Goal: Information Seeking & Learning: Learn about a topic

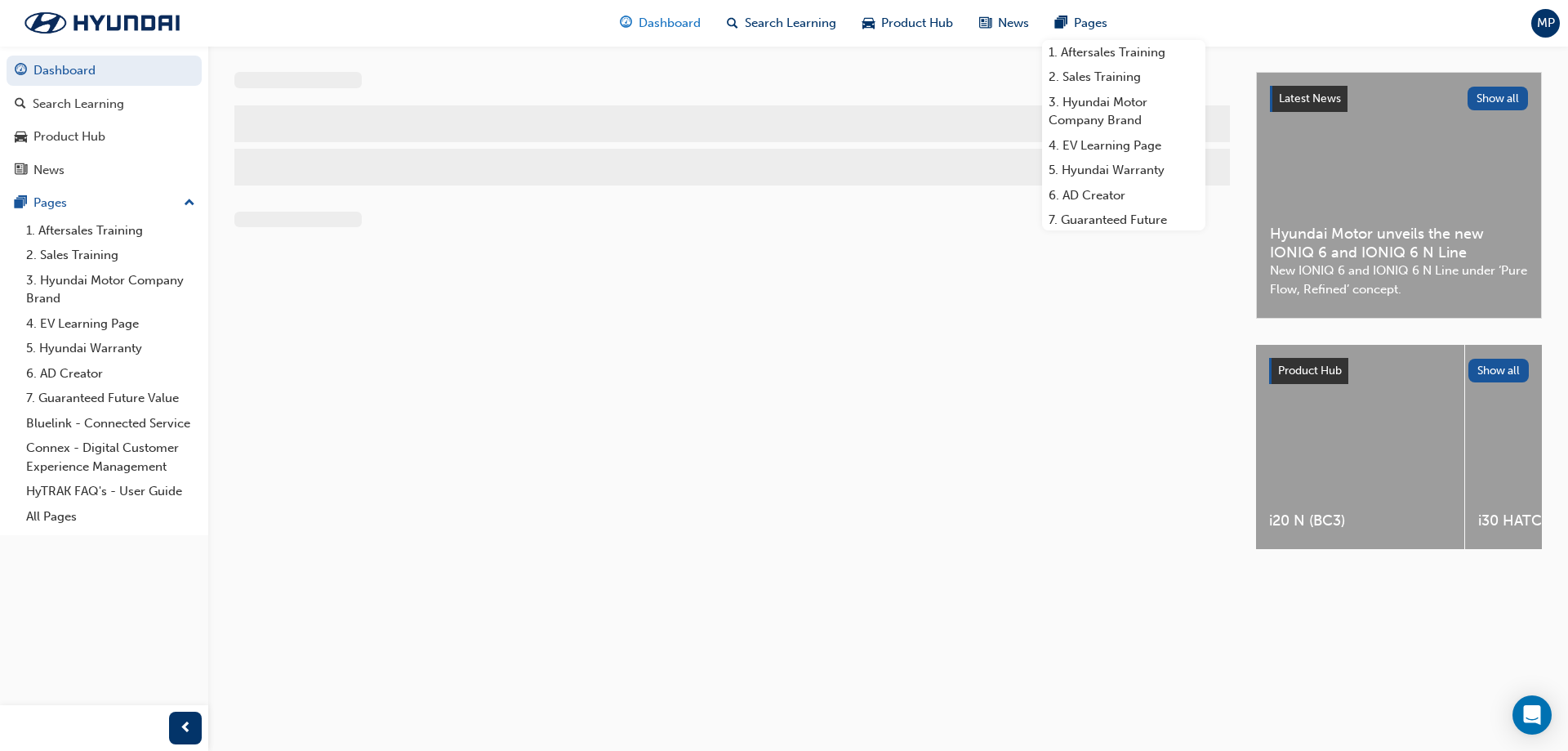
click at [683, 21] on span "Dashboard" at bounding box center [670, 23] width 62 height 19
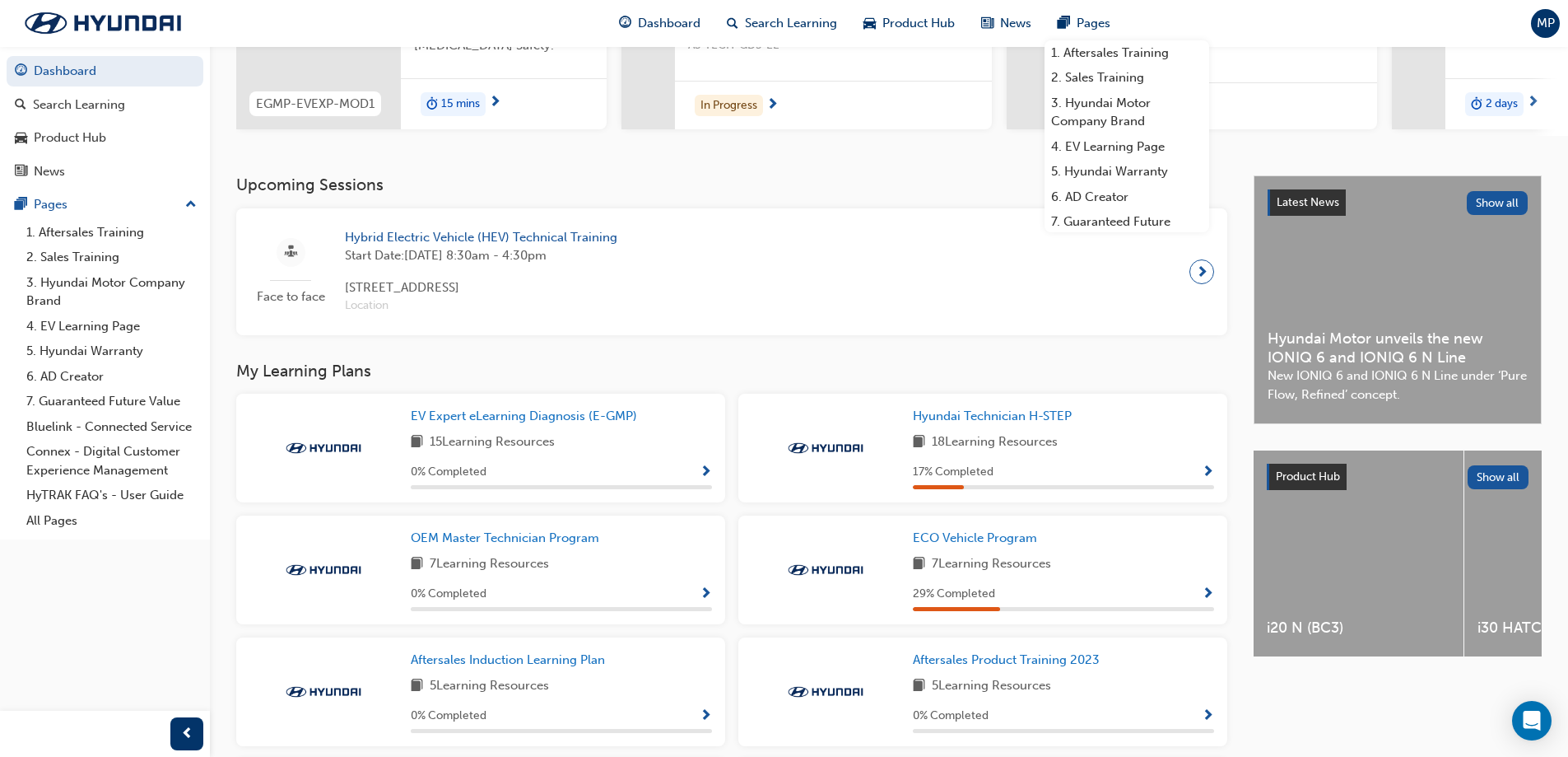
scroll to position [330, 0]
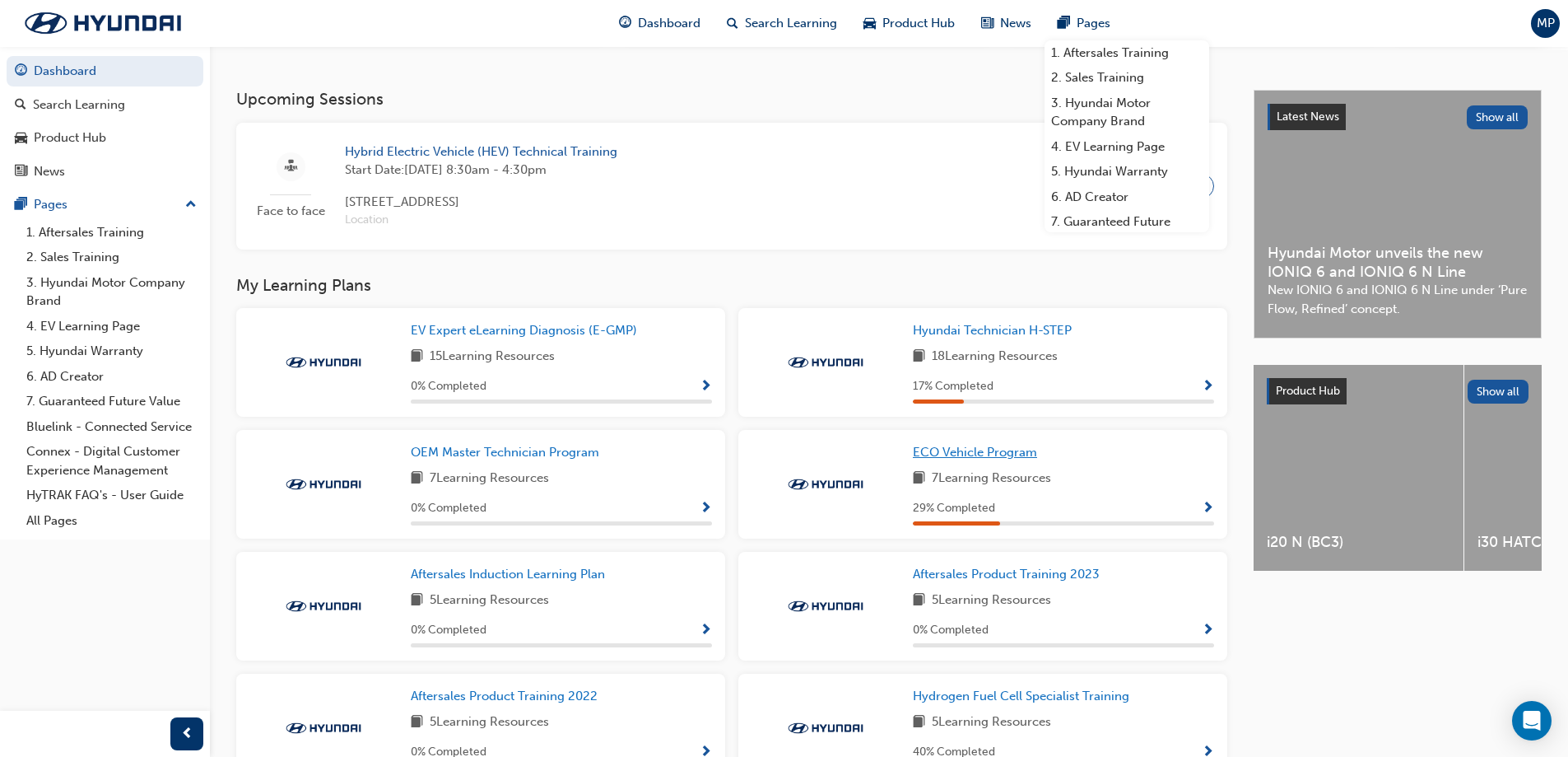
click at [981, 460] on span "ECO Vehicle Program" at bounding box center [974, 452] width 124 height 15
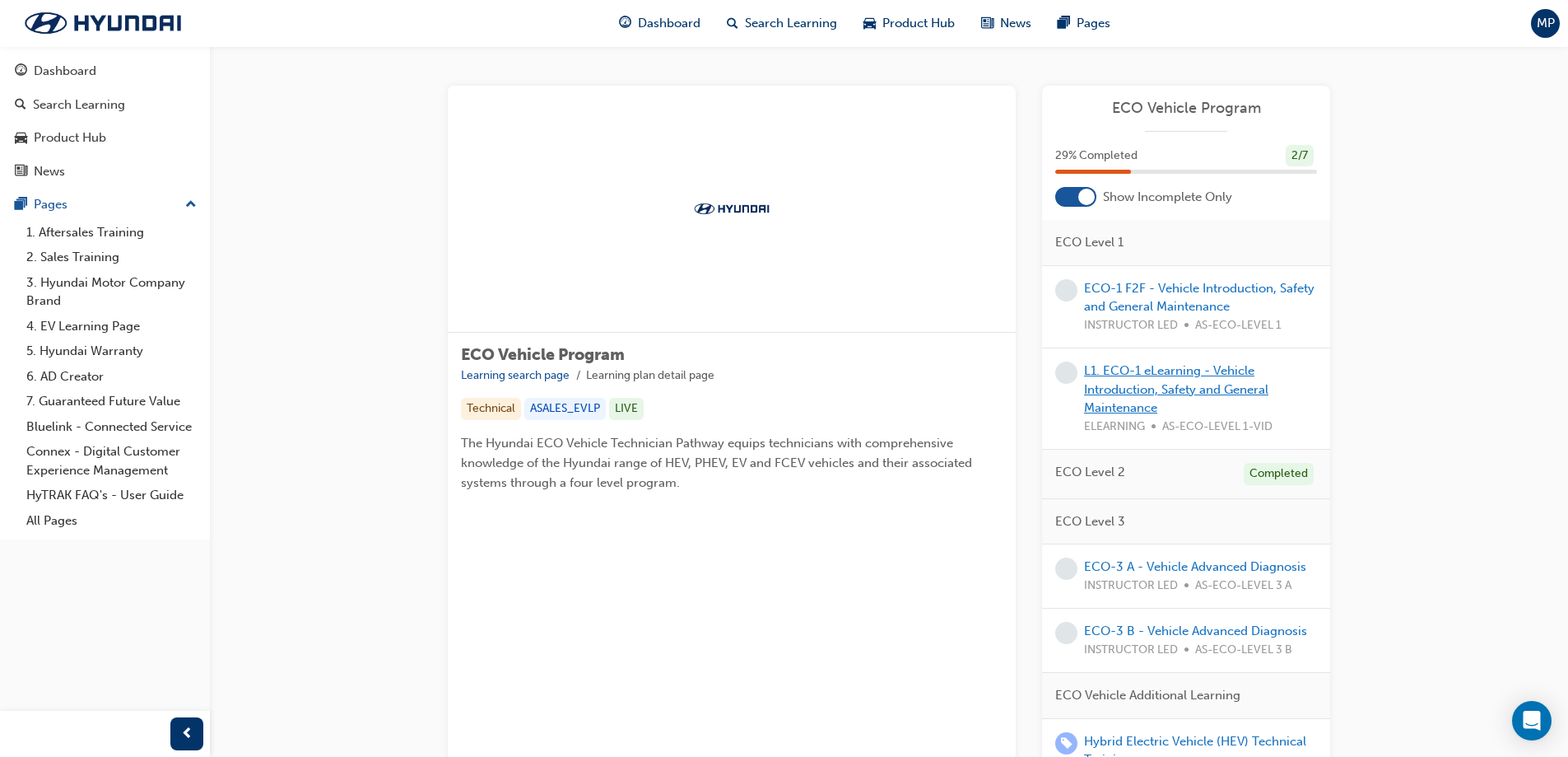
click at [1139, 389] on link "L1. ECO-1 eLearning - Vehicle Introduction, Safety and General Maintenance" at bounding box center [1176, 389] width 184 height 52
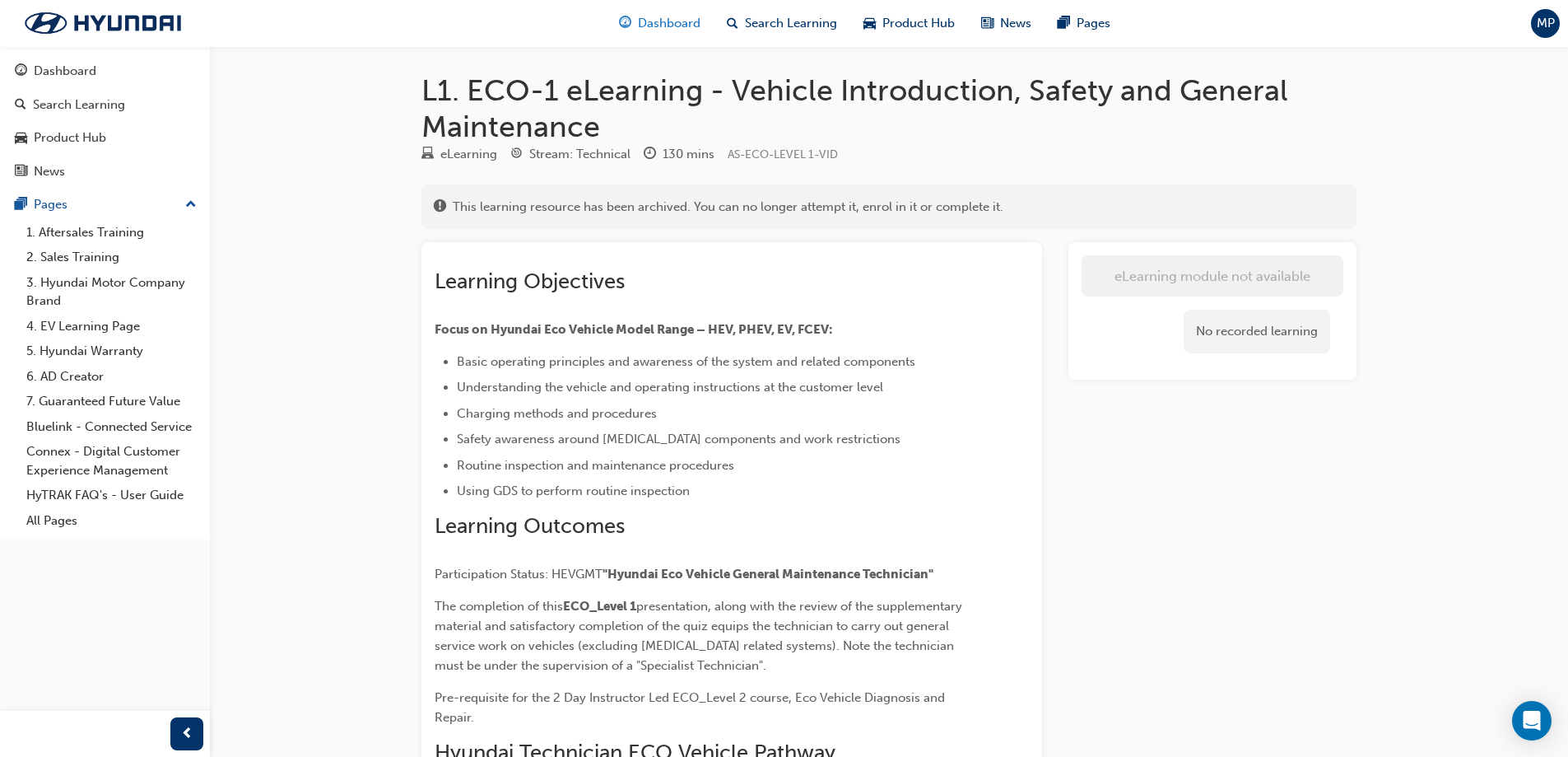
click at [689, 27] on span "Dashboard" at bounding box center [669, 23] width 63 height 19
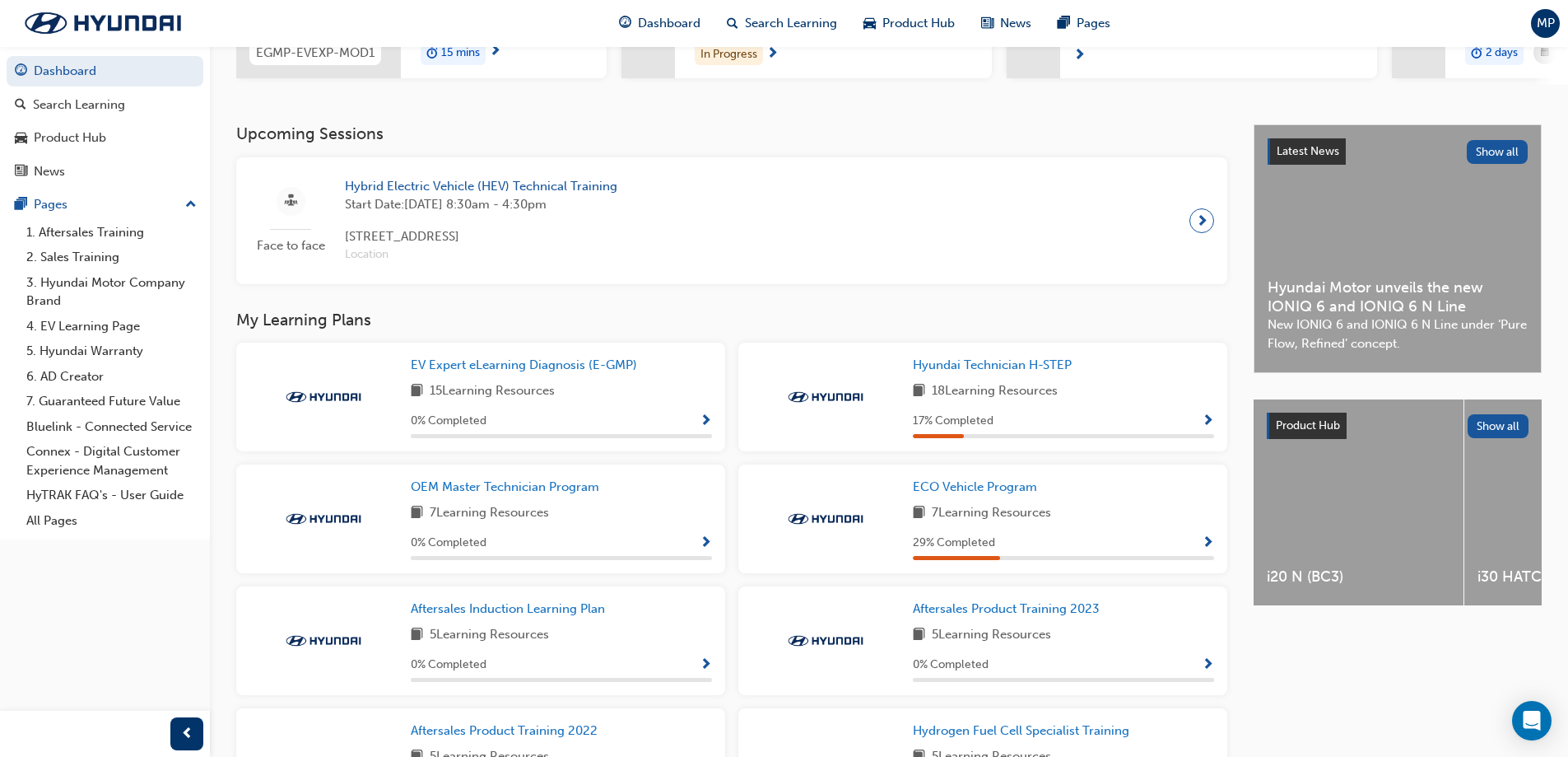
scroll to position [330, 0]
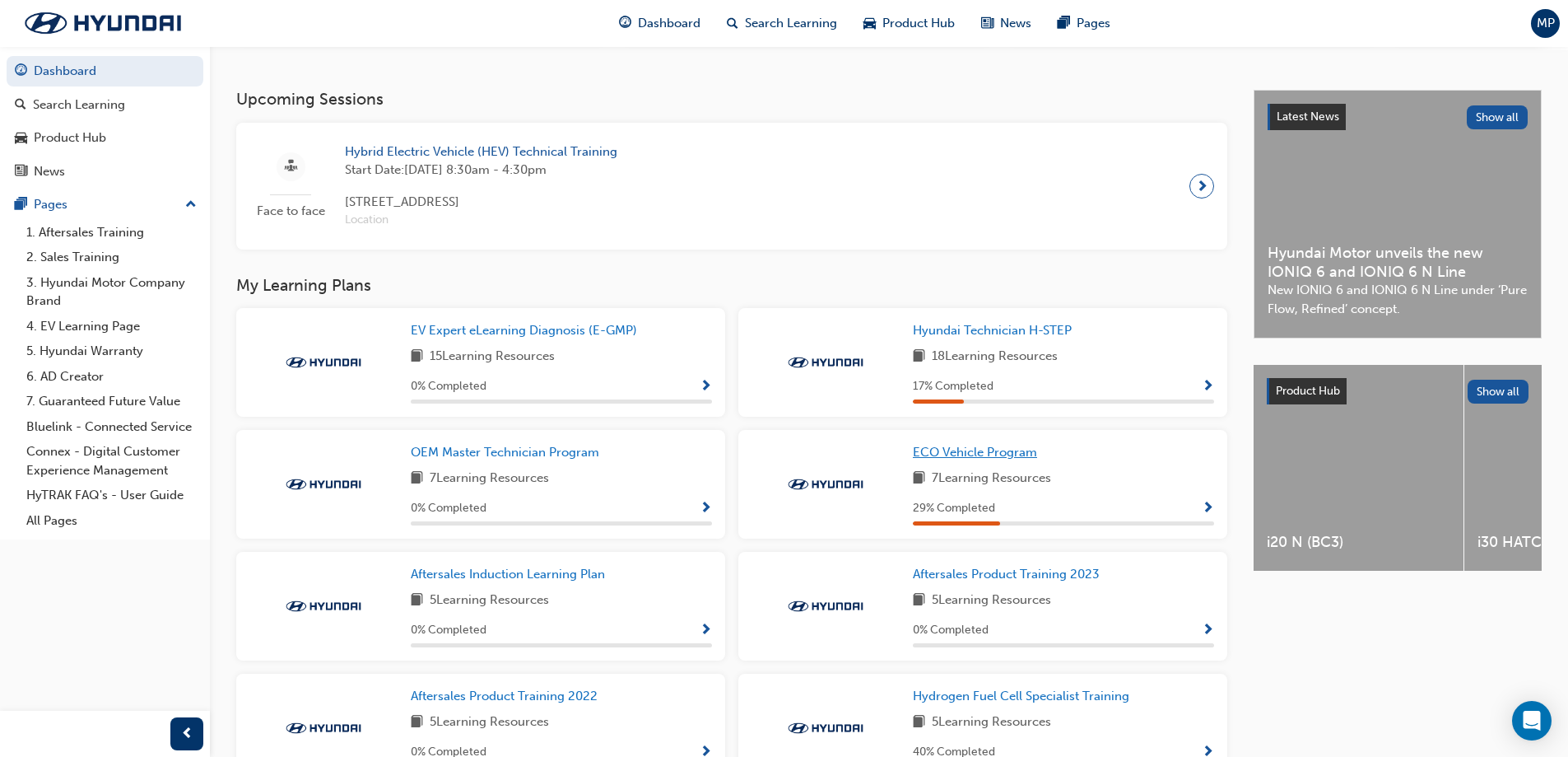
click at [1008, 461] on link "ECO Vehicle Program" at bounding box center [978, 452] width 131 height 19
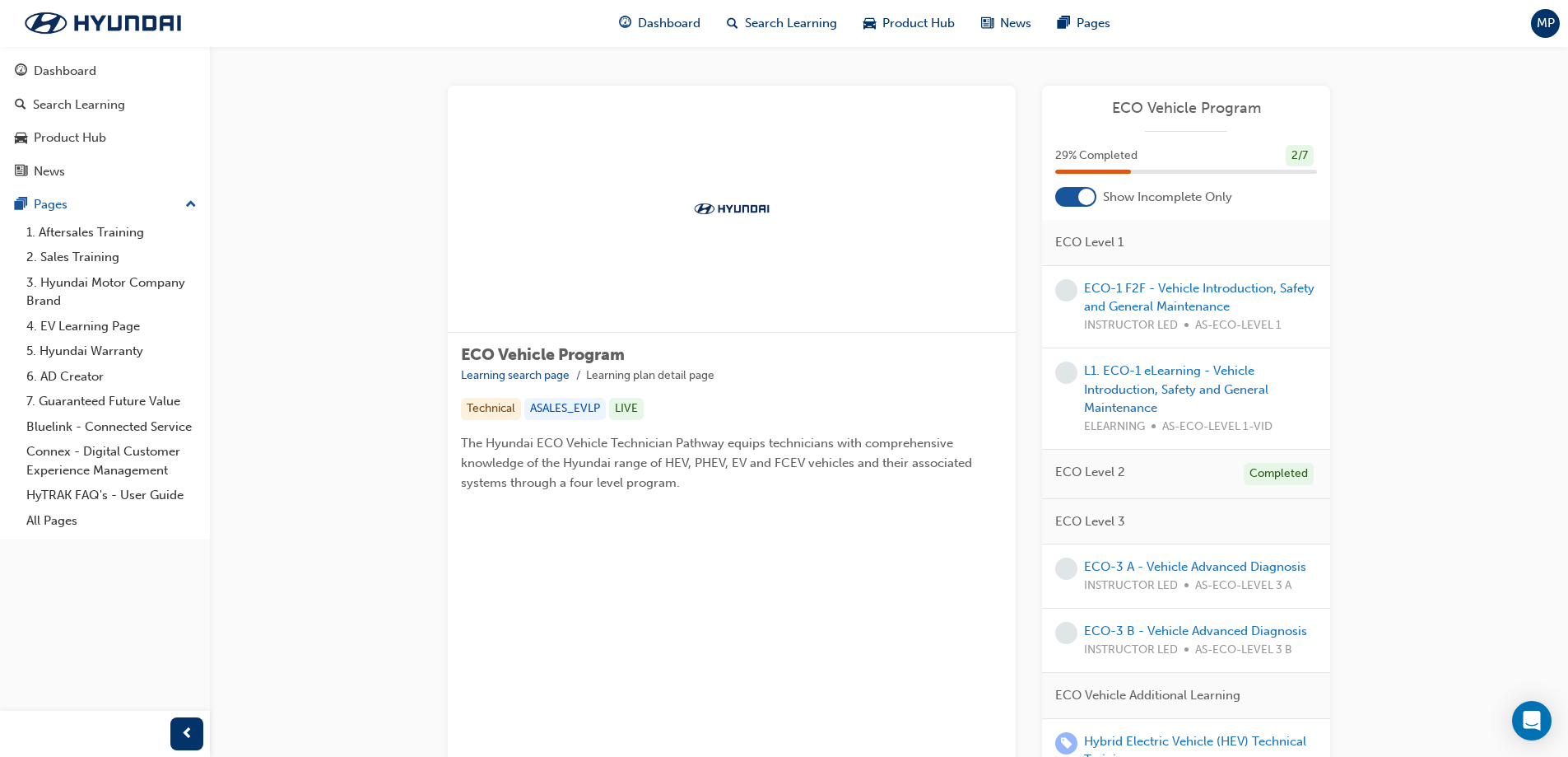
click at [1078, 198] on div at bounding box center [1086, 197] width 17 height 17
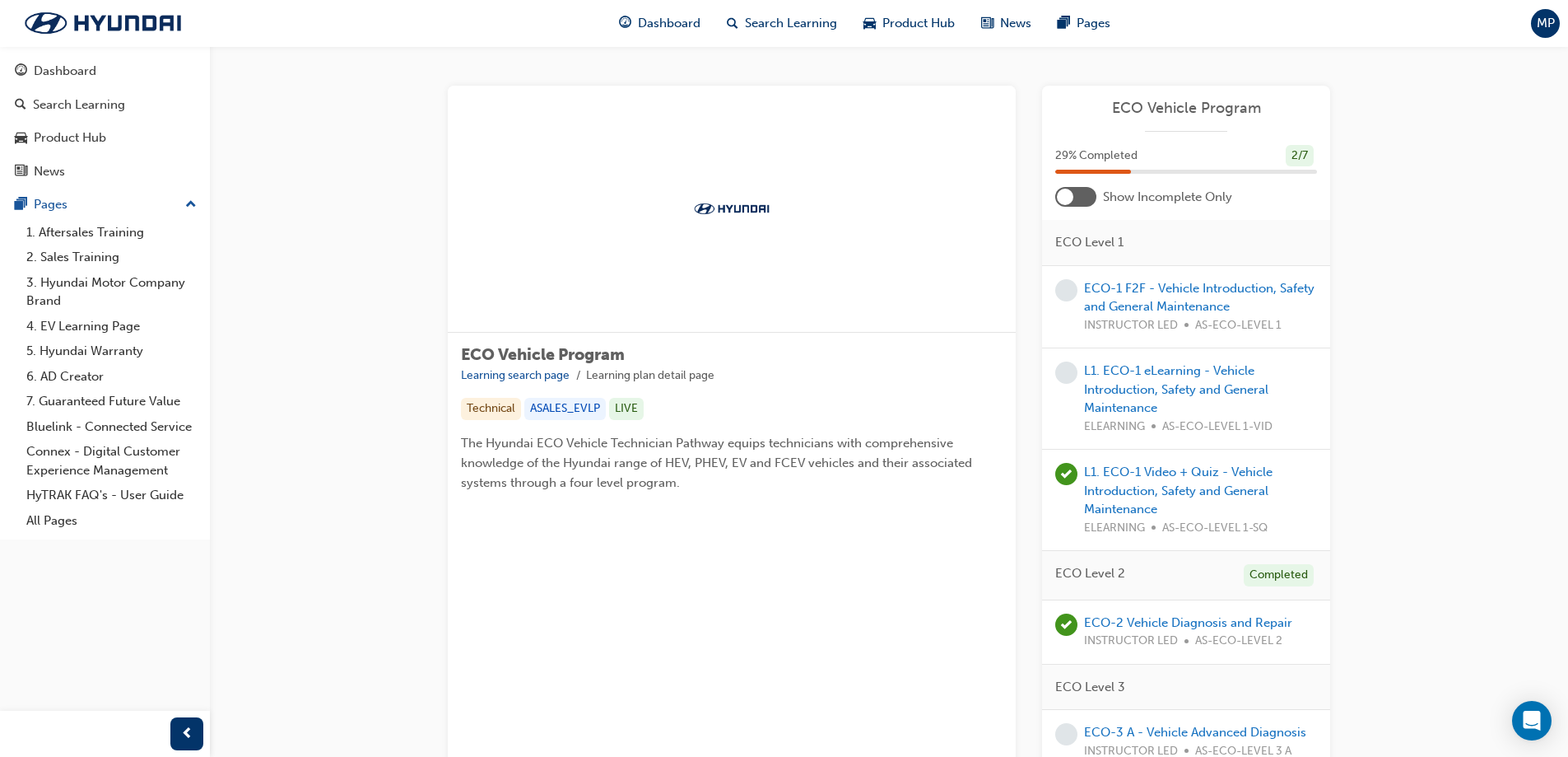
click at [1086, 194] on div at bounding box center [1075, 196] width 41 height 19
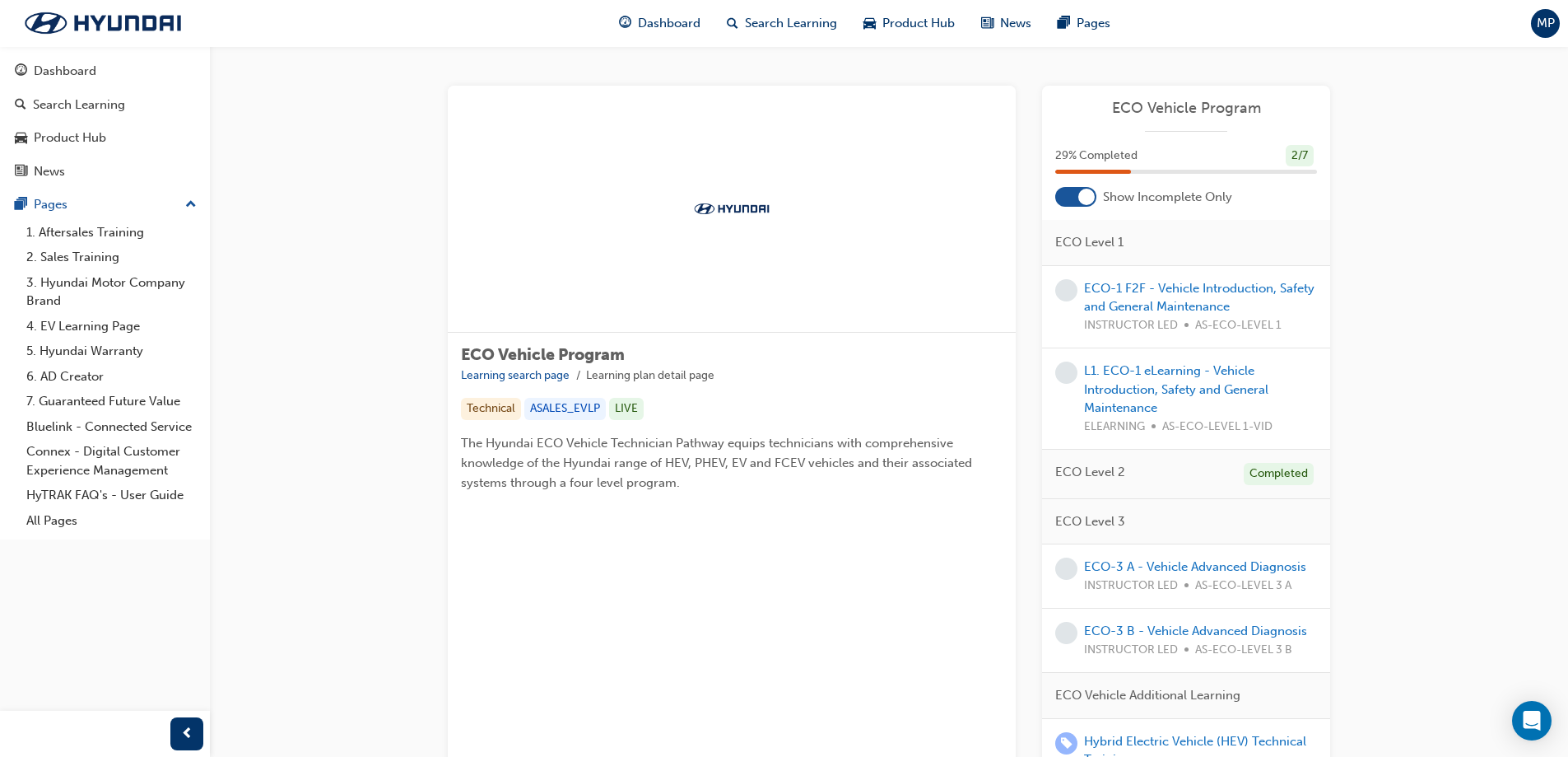
click at [1082, 197] on div at bounding box center [1086, 197] width 17 height 17
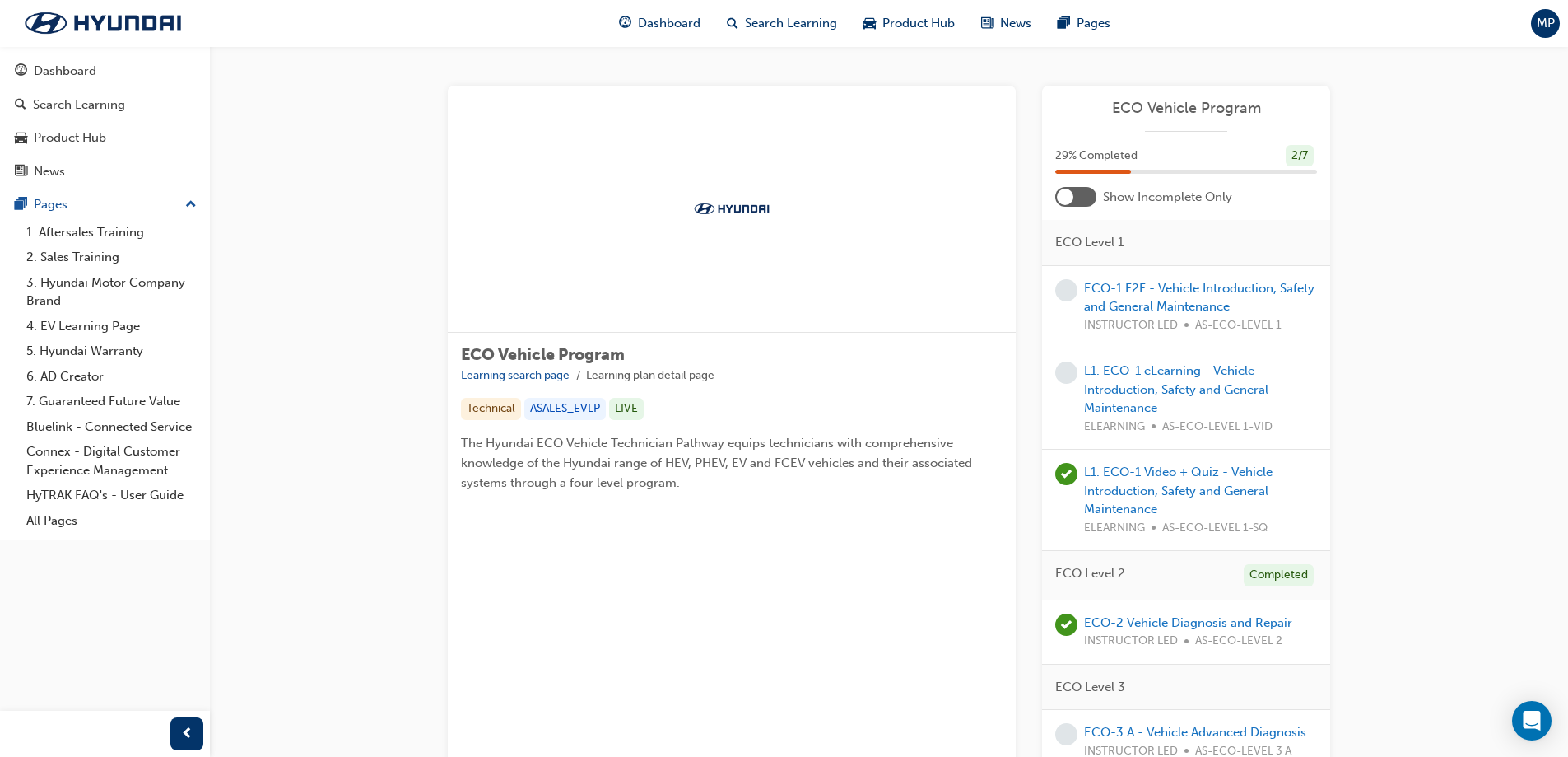
click at [1074, 189] on div at bounding box center [1075, 196] width 41 height 19
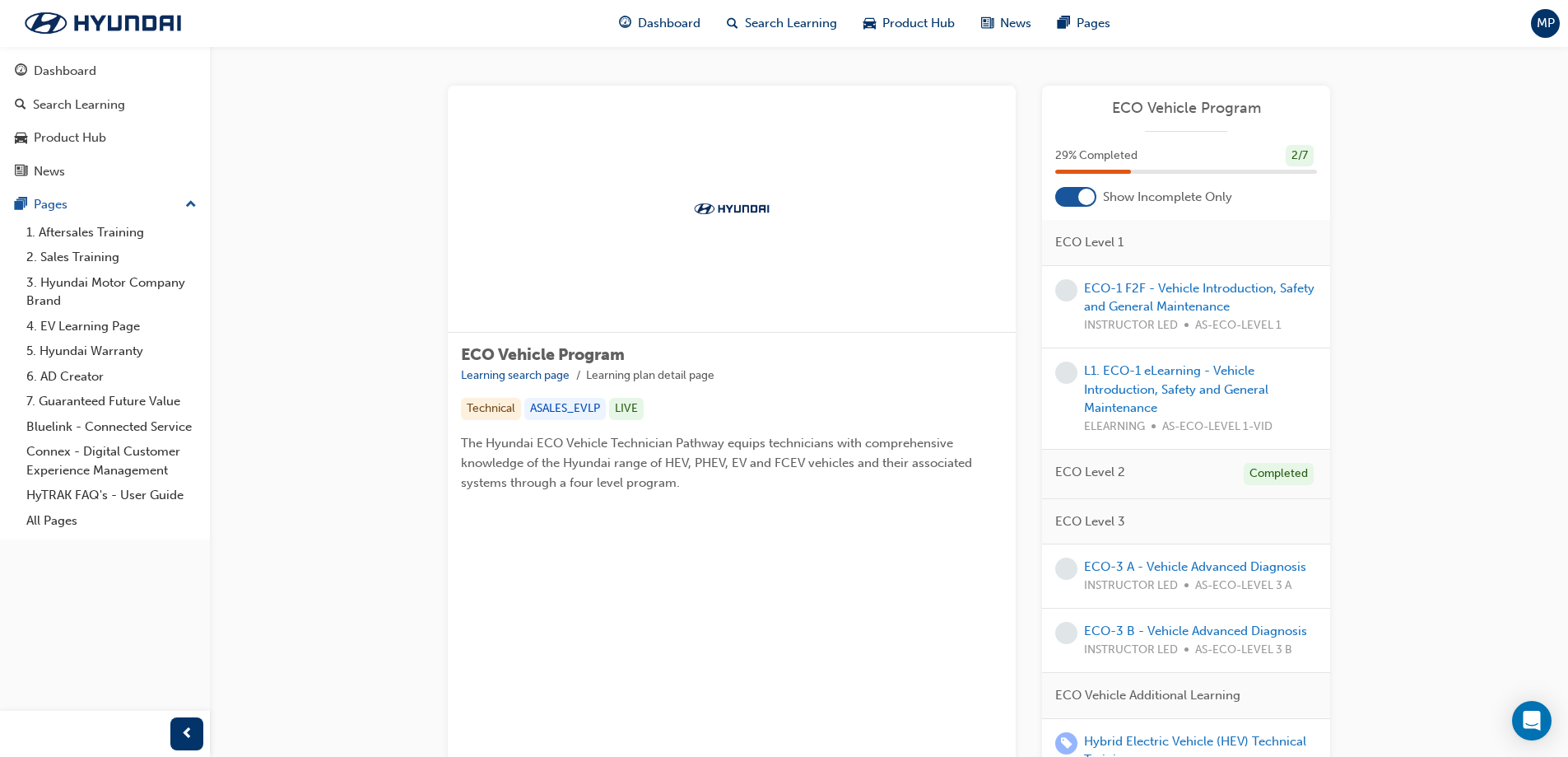
click at [1074, 189] on div at bounding box center [1075, 196] width 41 height 19
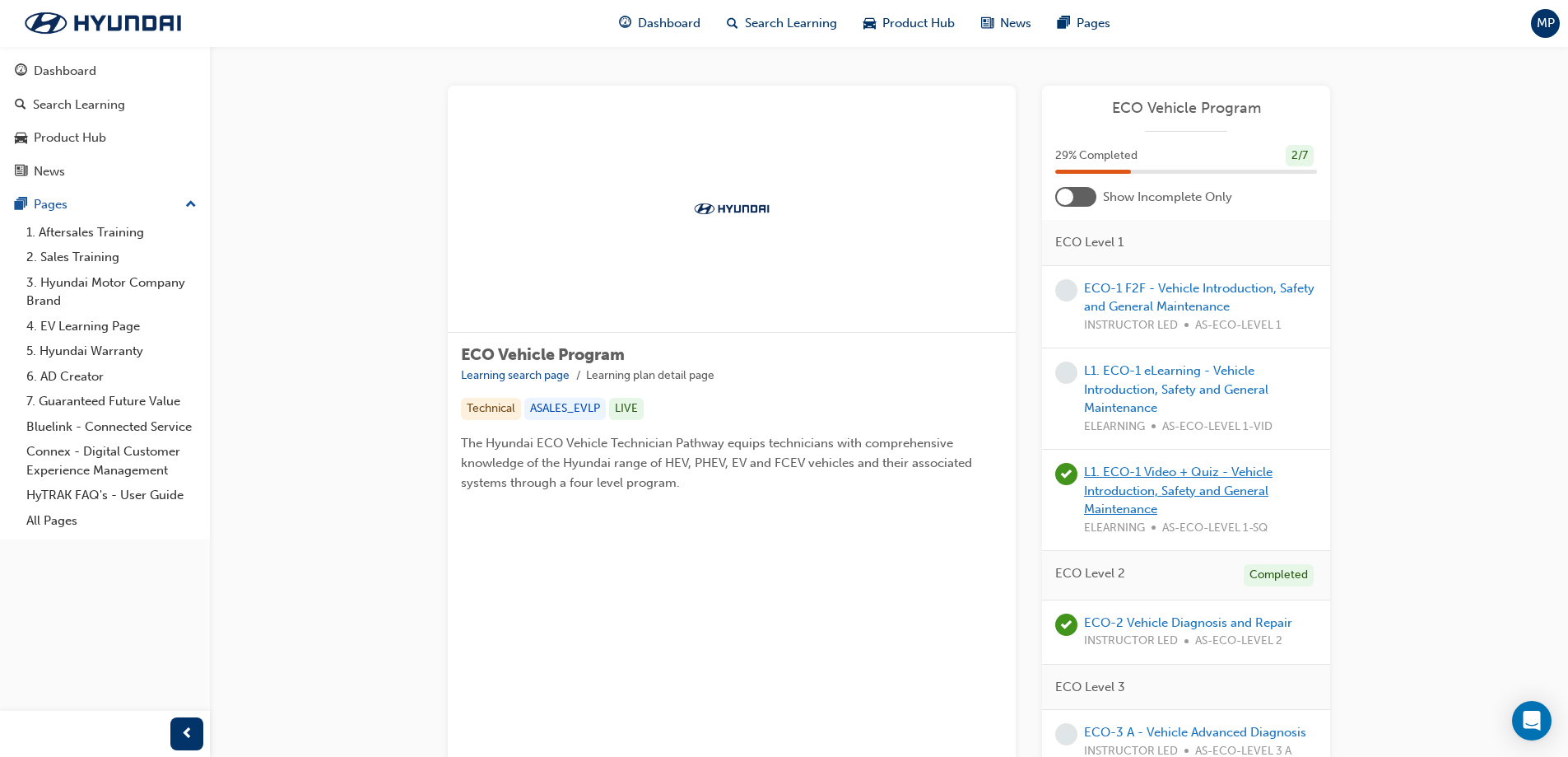
click at [1191, 493] on link "L1. ECO-1 Video + Quiz - Vehicle Introduction, Safety and General Maintenance" at bounding box center [1178, 490] width 189 height 52
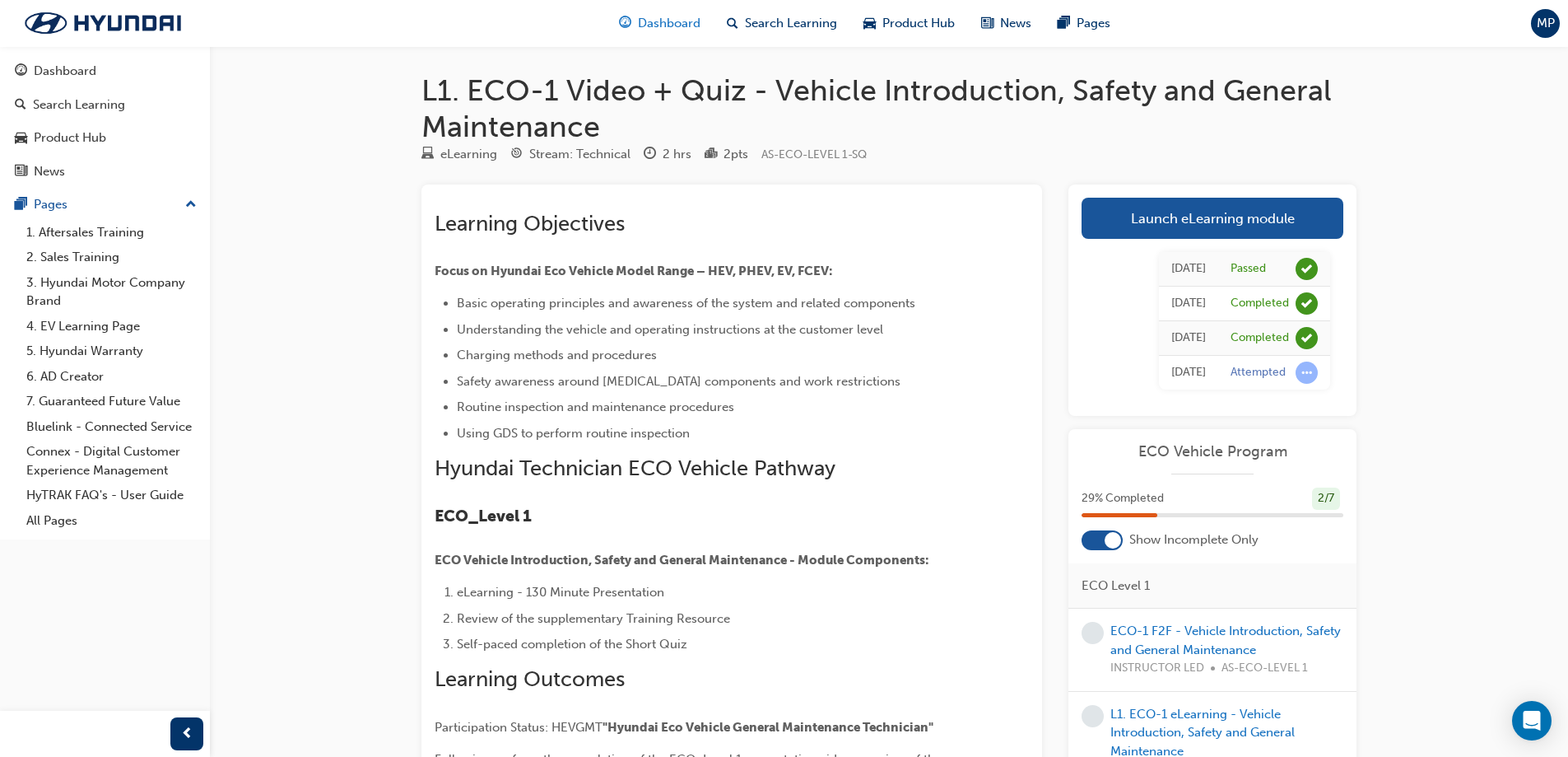
click at [634, 19] on div "Dashboard" at bounding box center [659, 23] width 108 height 34
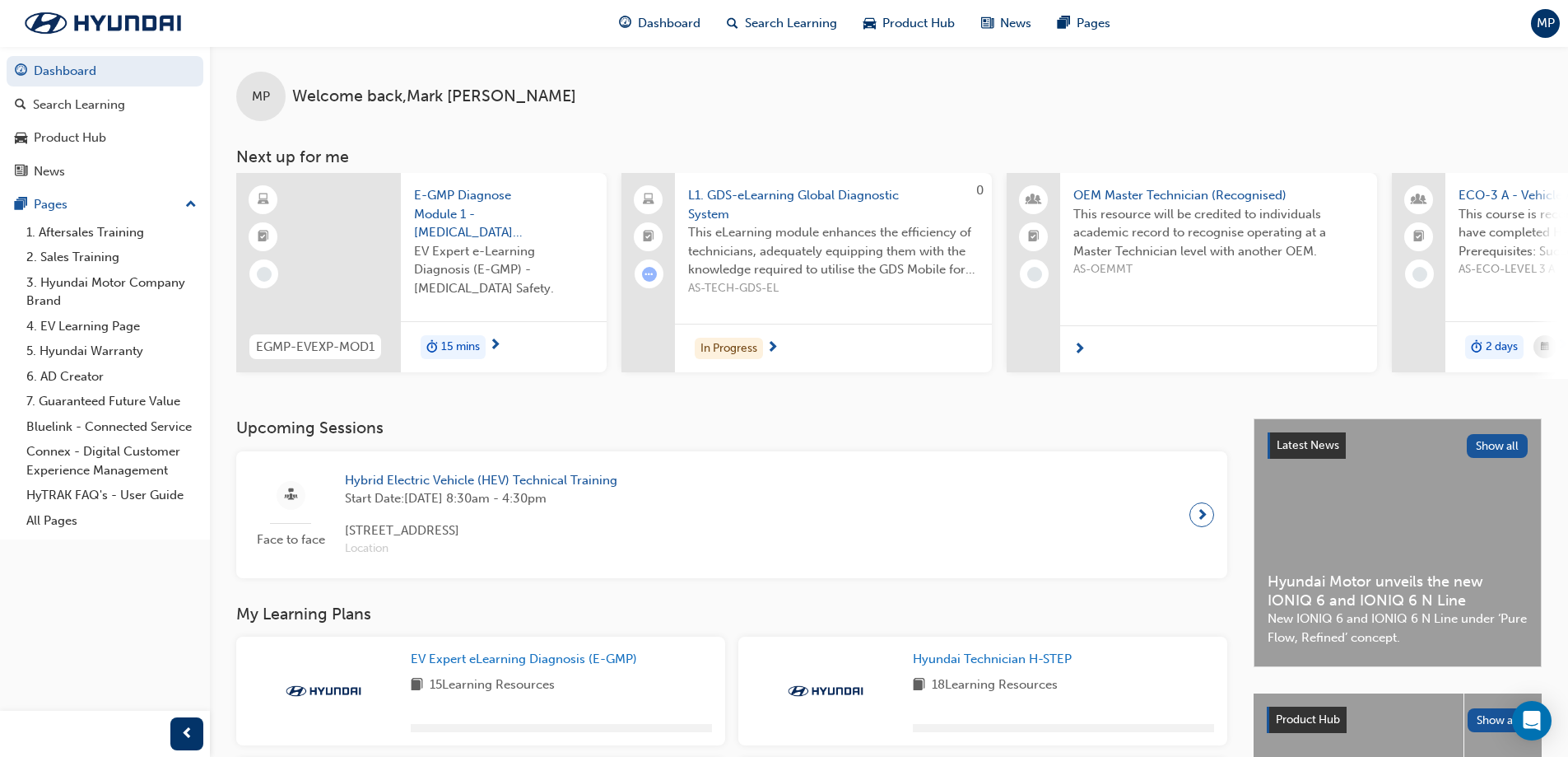
scroll to position [412, 0]
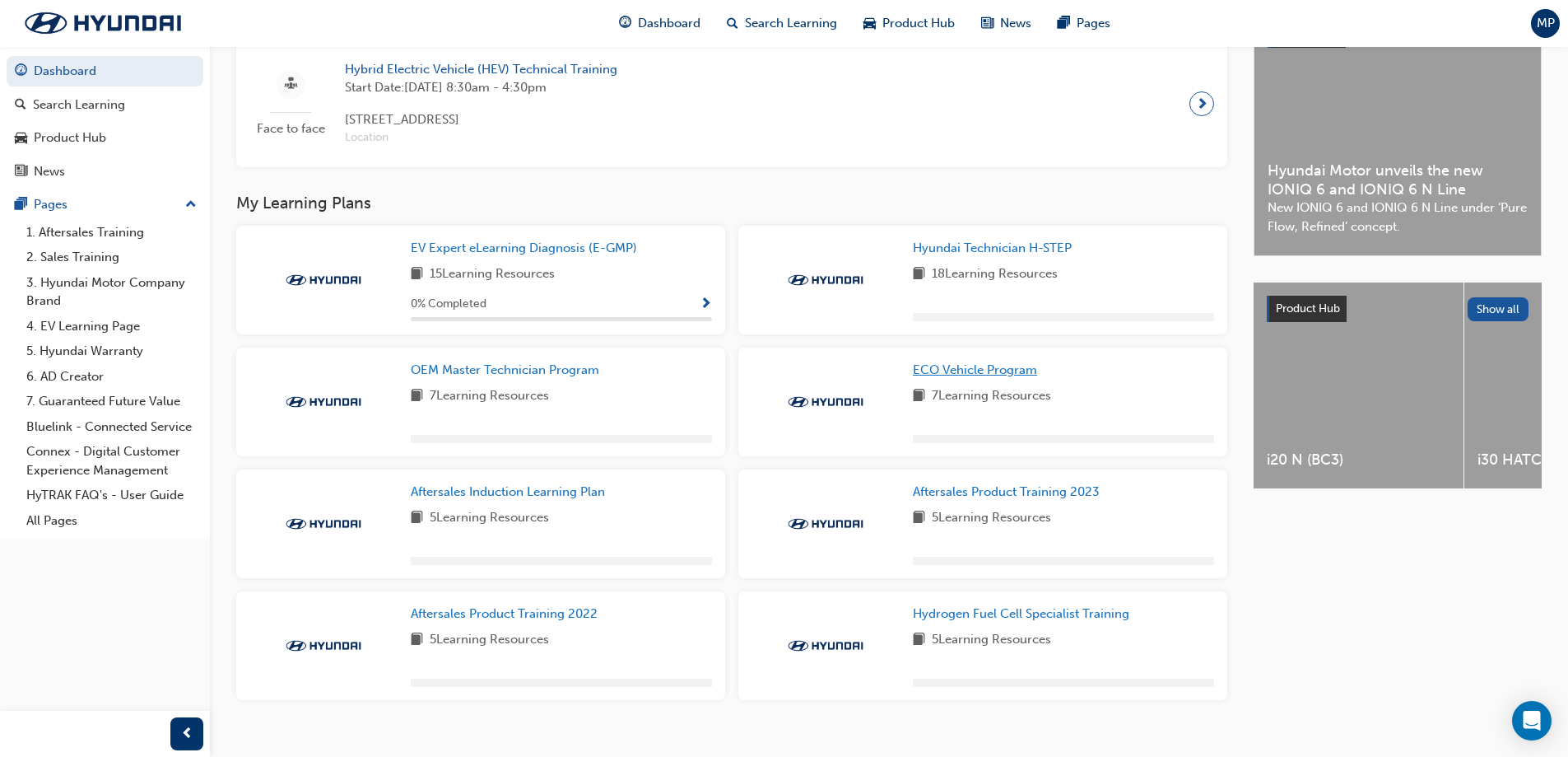
click at [958, 371] on span "ECO Vehicle Program" at bounding box center [974, 369] width 124 height 15
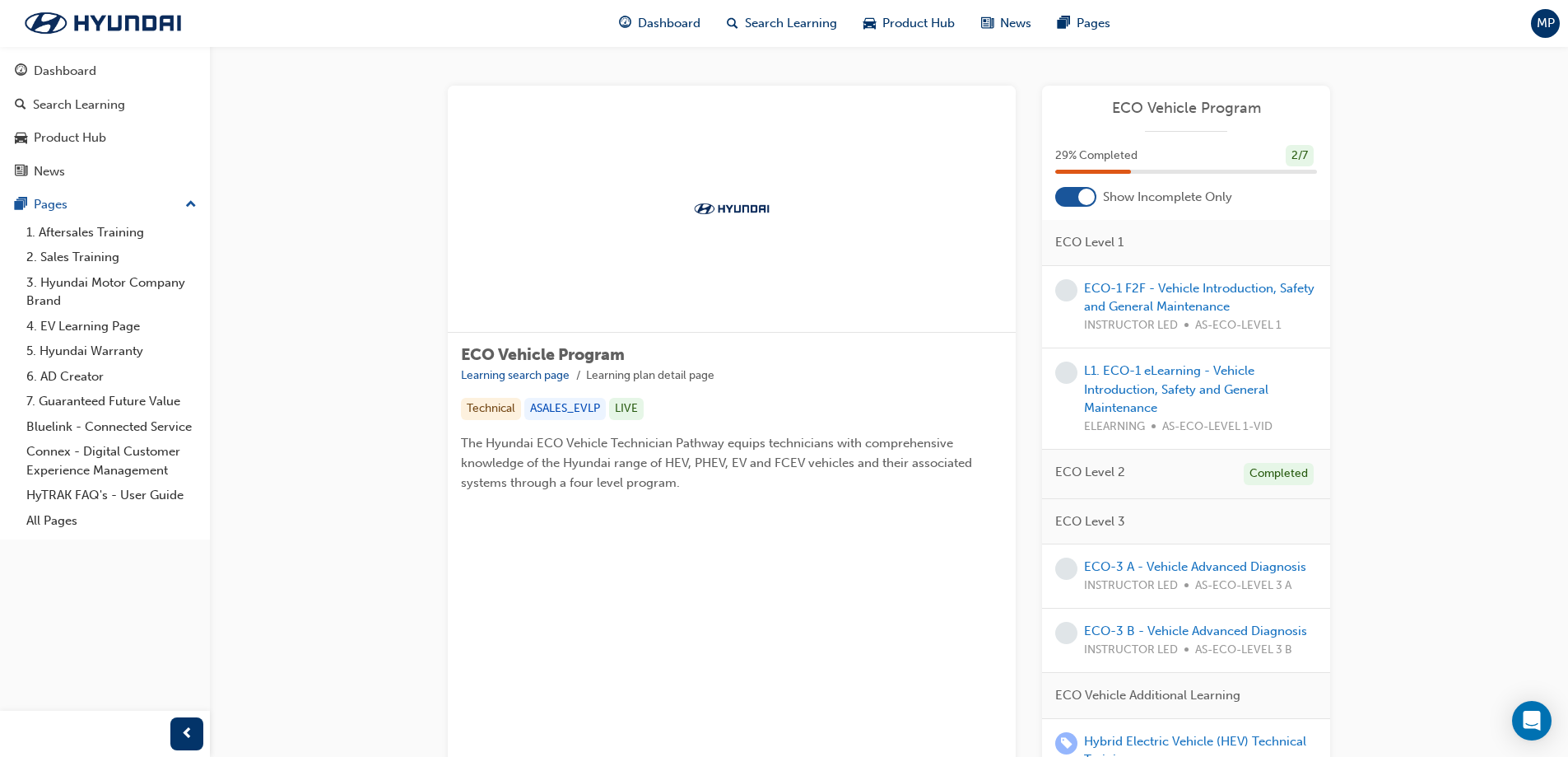
click at [1078, 194] on div at bounding box center [1086, 197] width 17 height 17
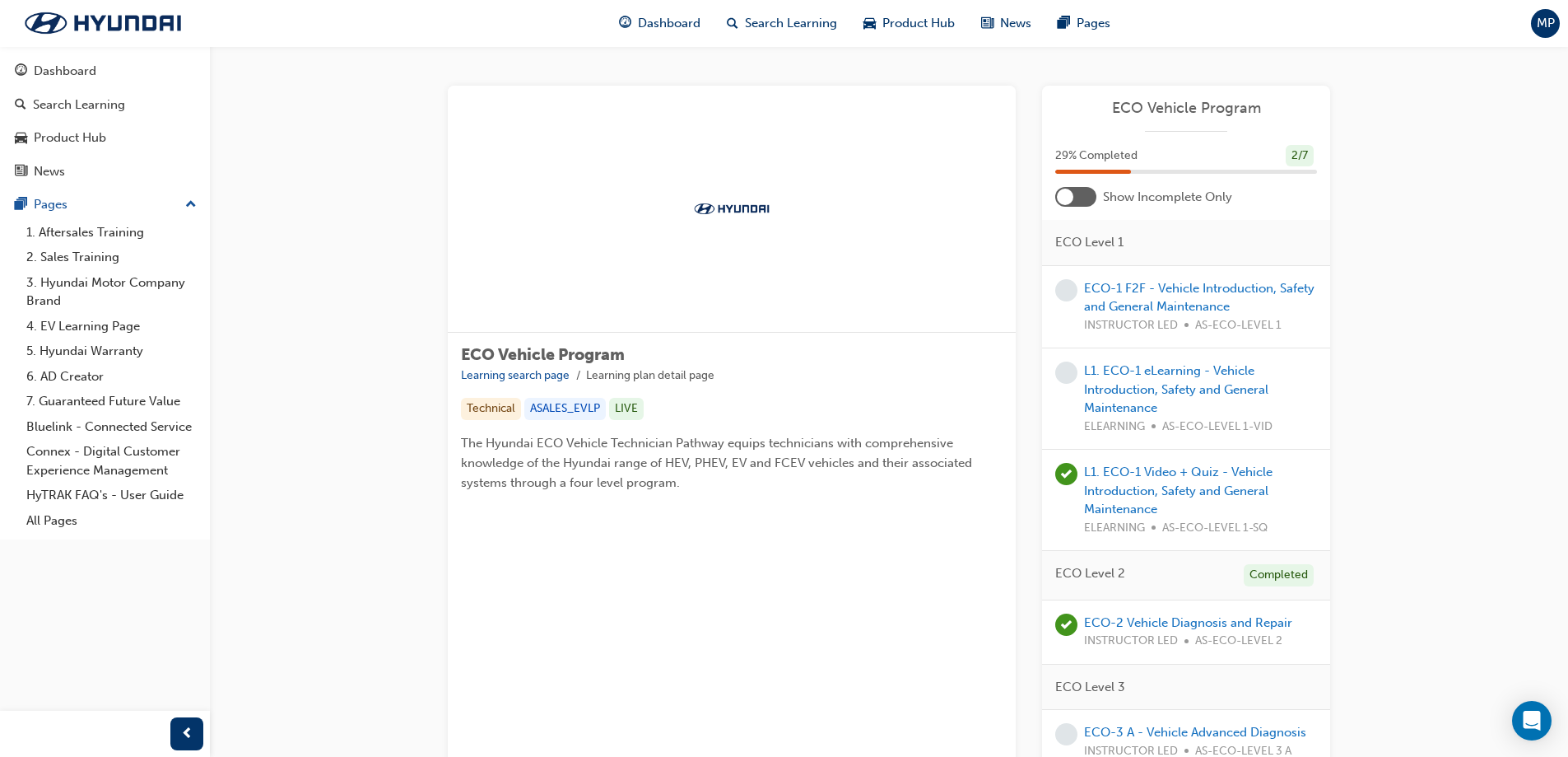
click at [1539, 17] on span "MP" at bounding box center [1546, 23] width 18 height 19
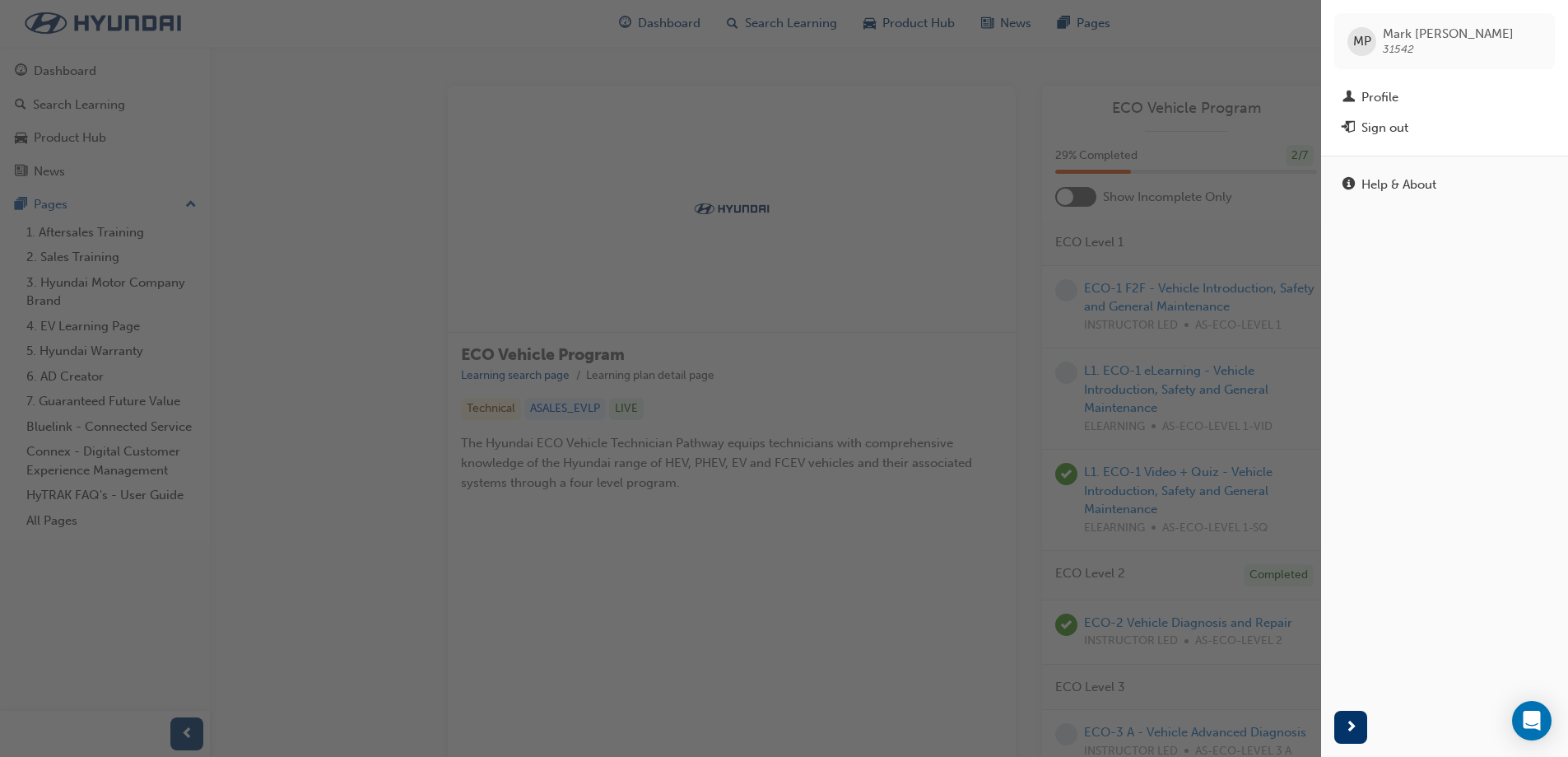
click at [1241, 64] on div "button" at bounding box center [660, 378] width 1321 height 757
